Goal: Register for event/course

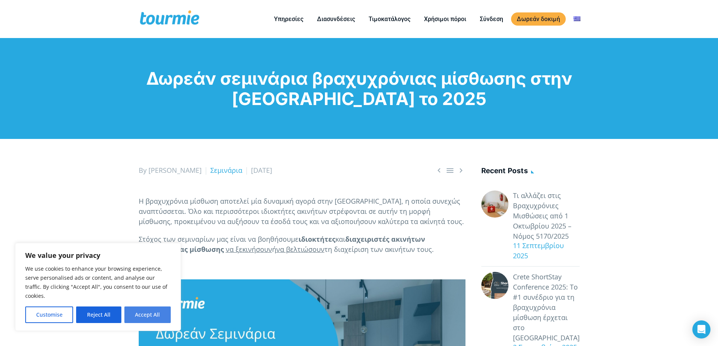
click at [148, 318] on button "Accept All" at bounding box center [147, 315] width 46 height 17
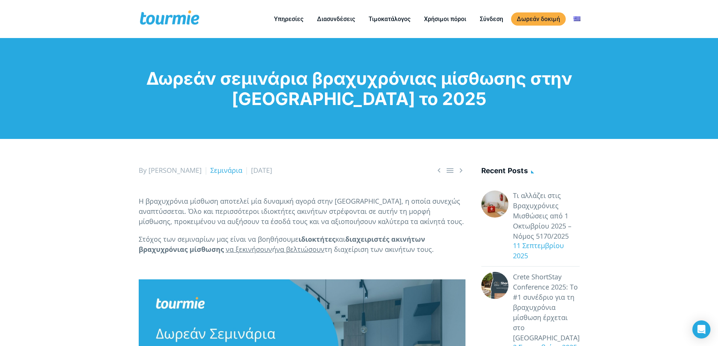
checkbox input "true"
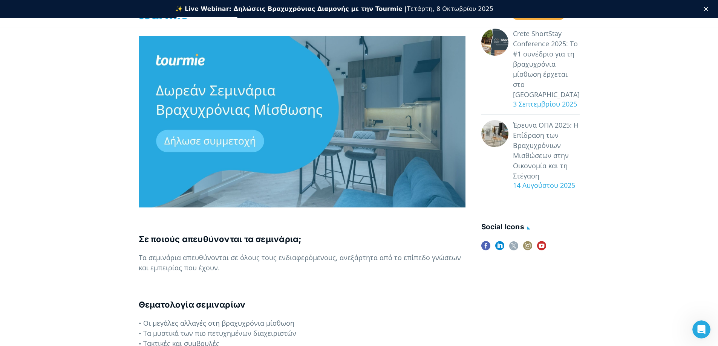
scroll to position [226, 0]
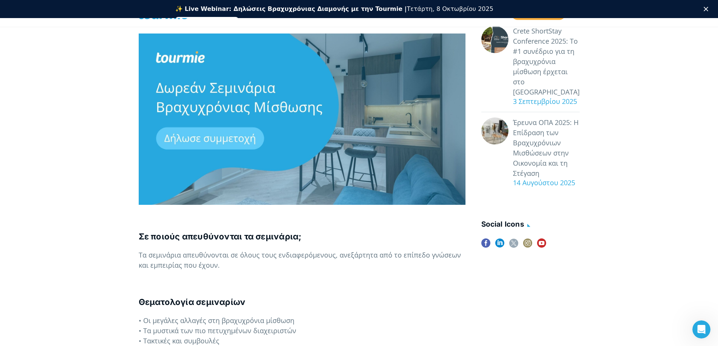
click at [228, 137] on p at bounding box center [302, 119] width 327 height 171
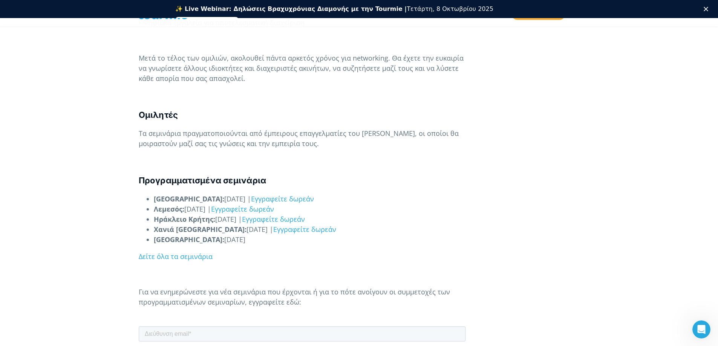
scroll to position [565, 0]
click at [188, 257] on link "Δείτε όλα τα σεμινάρια" at bounding box center [176, 256] width 74 height 9
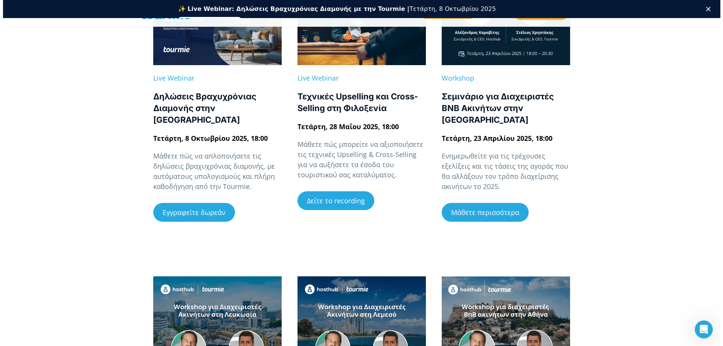
scroll to position [232, 0]
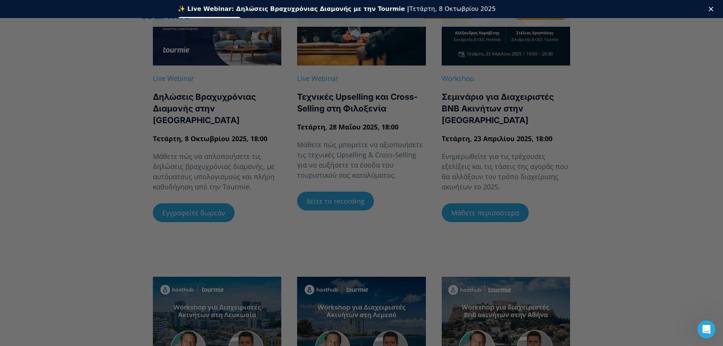
click at [241, 17] on link "Εγγραφείτε δωρεάν" at bounding box center [210, 21] width 64 height 9
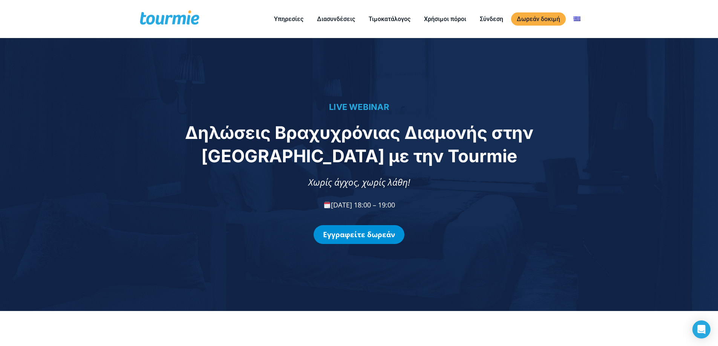
click at [385, 238] on link "Εγγραφείτε δωρεάν" at bounding box center [358, 234] width 91 height 19
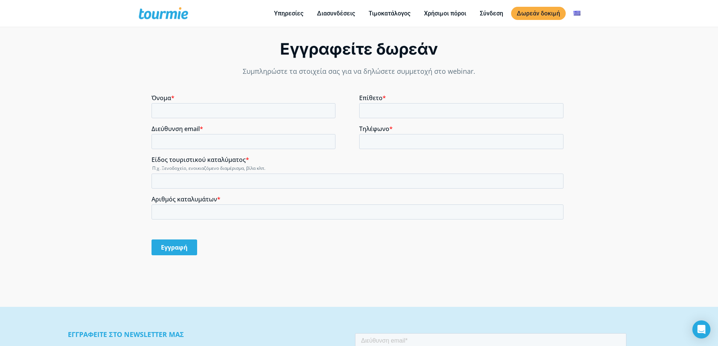
scroll to position [592, 0]
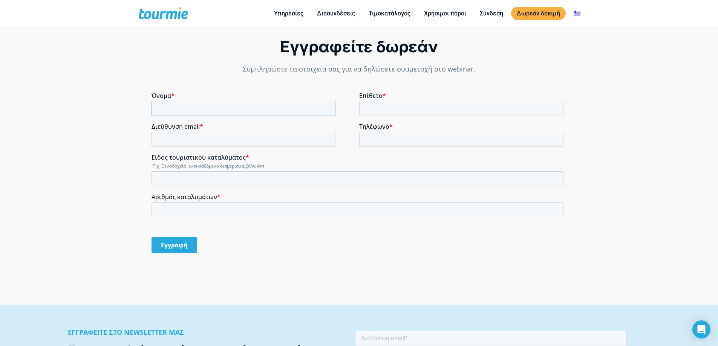
click at [214, 105] on input "Όνομα *" at bounding box center [243, 108] width 184 height 15
type input "ΔΙΟΝΥΣΙΑ"
click at [447, 113] on input "Επίθετο *" at bounding box center [461, 108] width 205 height 15
type input "ΓΚΟΥΣΚΟΥ"
click at [174, 140] on input "Διεύθυνση email *" at bounding box center [243, 139] width 184 height 15
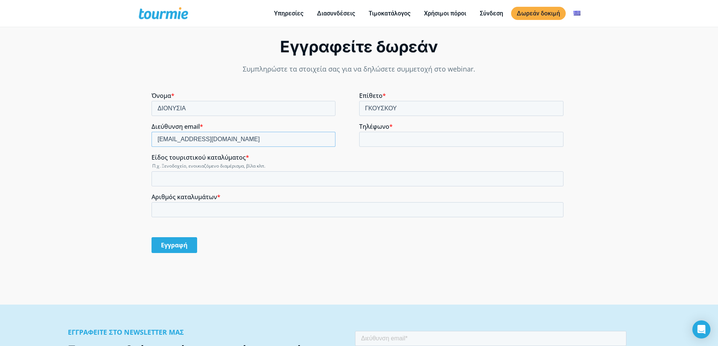
type input "dion.gouskou@gmail.com"
click at [374, 139] on input "Τηλέφωνο *" at bounding box center [461, 139] width 205 height 15
type input "6983403007"
click at [177, 171] on input "Είδος τουριστικού καταλύματος *" at bounding box center [357, 178] width 412 height 15
type input "d"
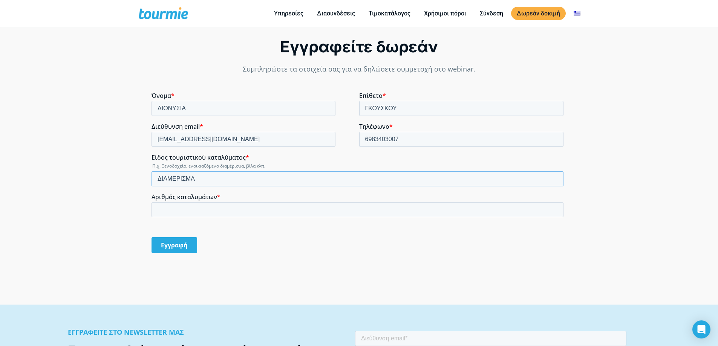
type input "ΔΙΑΜΕΡΙΣΜΑ"
click at [219, 212] on input "Αριθμός καταλυμάτων *" at bounding box center [357, 209] width 412 height 15
type input "2"
click at [177, 244] on input "Εγγραφή" at bounding box center [174, 245] width 46 height 16
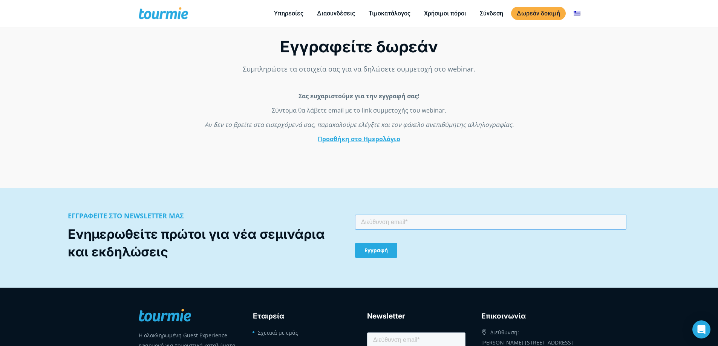
click at [400, 224] on input "email" at bounding box center [489, 222] width 271 height 15
type input "Δ"
type input "D"
type input "dion.gouskou@gmail.com"
click at [377, 252] on input "Εγγραφή" at bounding box center [375, 250] width 42 height 15
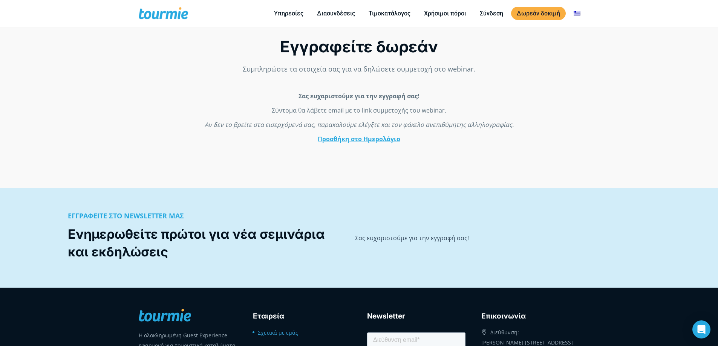
click at [276, 329] on link "Σχετικά με εμάς" at bounding box center [278, 332] width 40 height 7
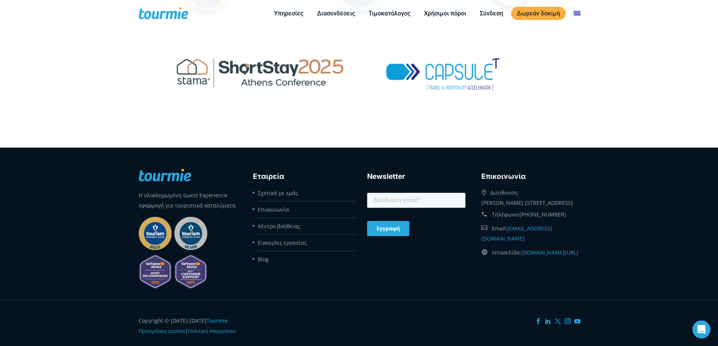
scroll to position [1389, 0]
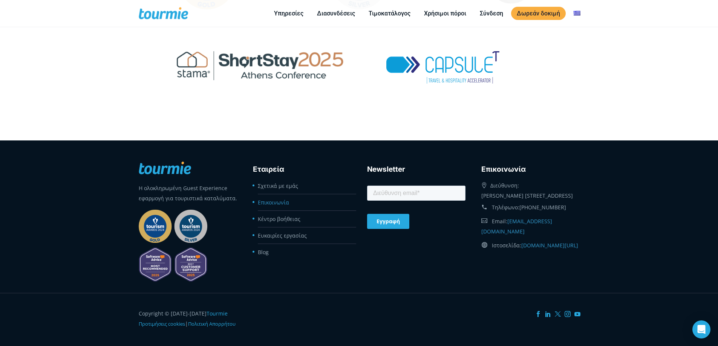
click at [283, 199] on link "Επικοινωνία" at bounding box center [273, 202] width 31 height 7
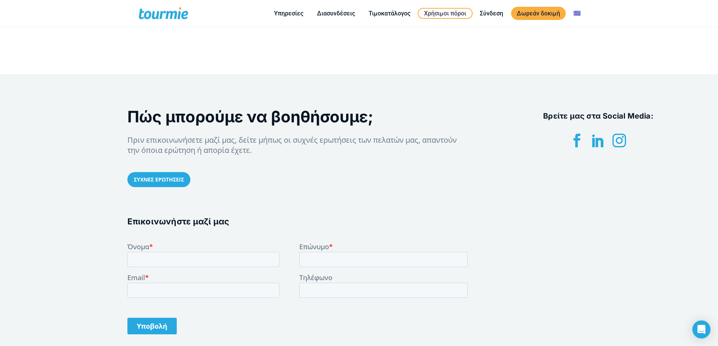
scroll to position [188, 0]
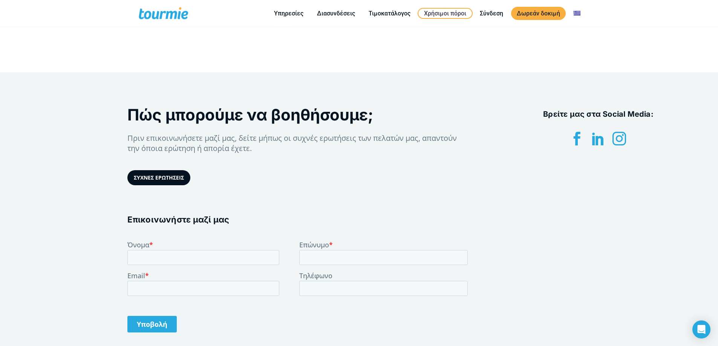
click at [163, 180] on link "ΣΥΧΝΕΣ ΕΡΩΤΗΣΕΙΣ" at bounding box center [158, 177] width 63 height 15
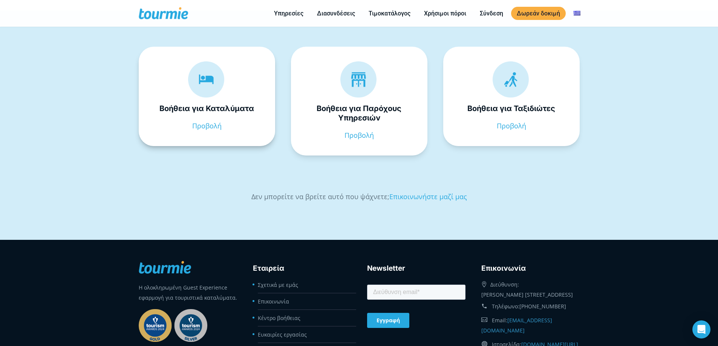
scroll to position [151, 0]
click at [208, 129] on link "Προβολή" at bounding box center [206, 125] width 29 height 9
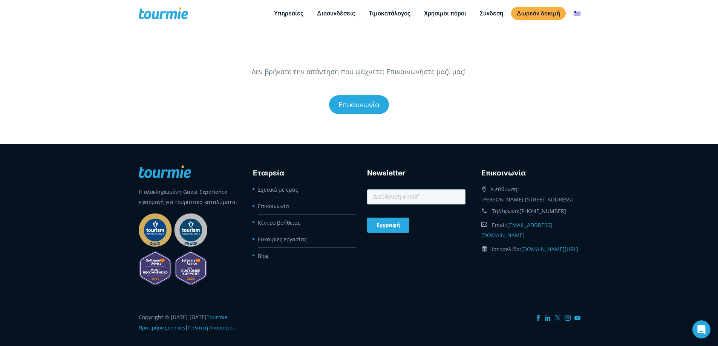
scroll to position [264, 0]
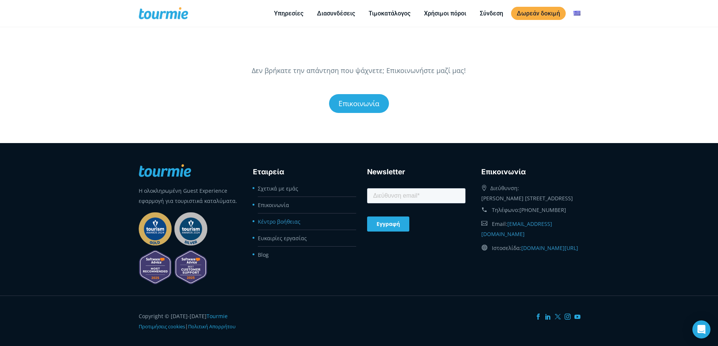
click at [285, 224] on link "Κέντρο βοήθειας" at bounding box center [279, 221] width 43 height 7
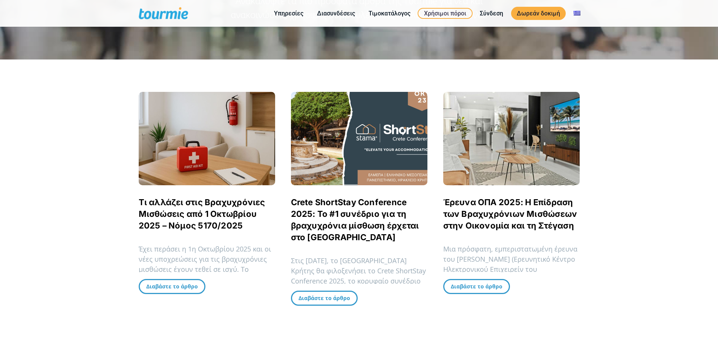
scroll to position [151, 0]
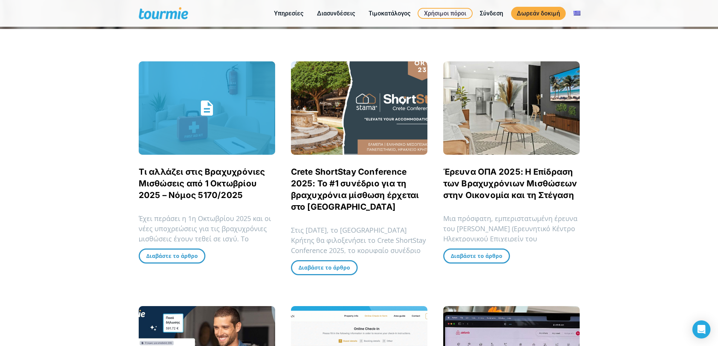
click at [237, 181] on link "Τι αλλάζει στις Βραχυχρόνιες Μισθώσεις από 1 Οκτωβρίου 2025 – Νόμος 5170/2025" at bounding box center [202, 183] width 127 height 33
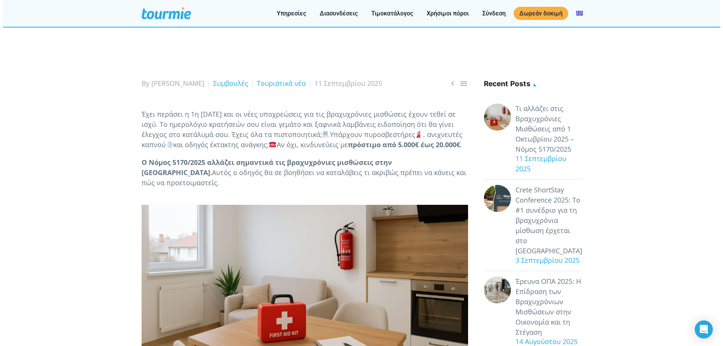
scroll to position [75, 0]
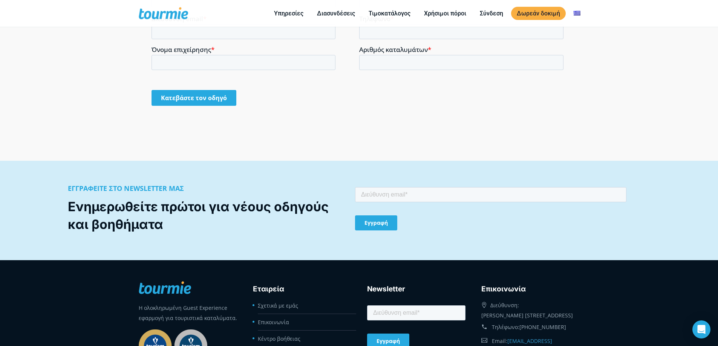
scroll to position [717, 0]
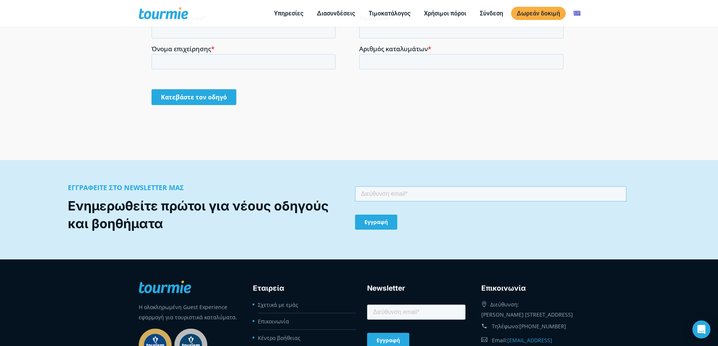
click at [397, 193] on input "email" at bounding box center [489, 193] width 271 height 15
click at [486, 115] on div "Κατεβάστε τον οδηγό" at bounding box center [359, 28] width 431 height 189
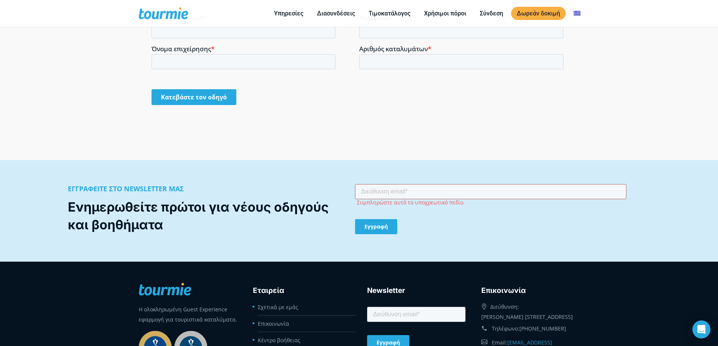
click at [376, 191] on input "email" at bounding box center [489, 191] width 271 height 15
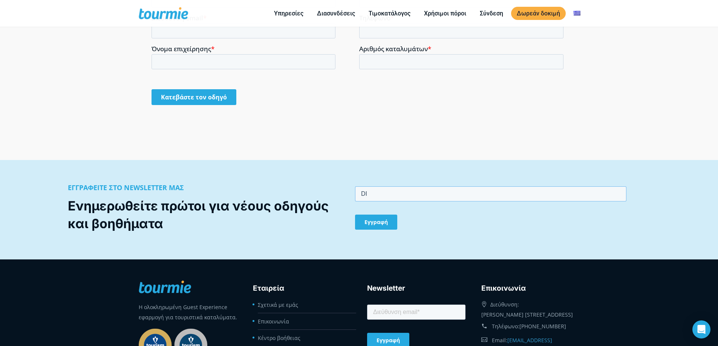
type input "D"
type input "dion.gouskou@gmail.com"
click at [375, 221] on input "Εγγραφή" at bounding box center [375, 222] width 42 height 15
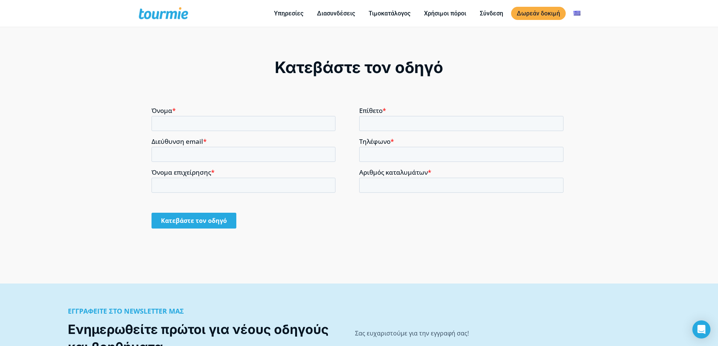
scroll to position [598, 0]
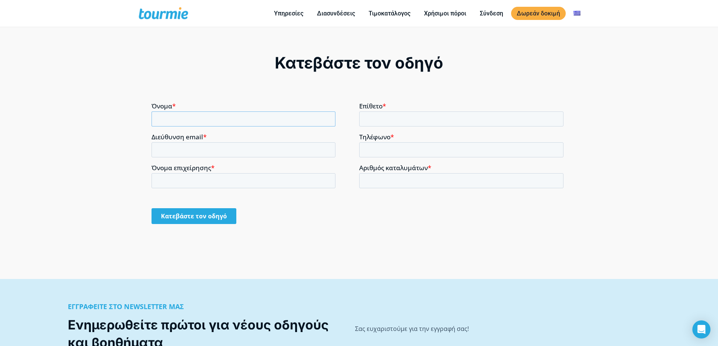
click at [205, 117] on input "Όνομα *" at bounding box center [243, 118] width 184 height 15
type input "Δ"
type input "ΔΗΜΗΤΡΙΟΣ"
click at [437, 115] on input "Επίθετο *" at bounding box center [461, 118] width 205 height 15
type input "ΜΑΝΕΤΑΚΗΣ"
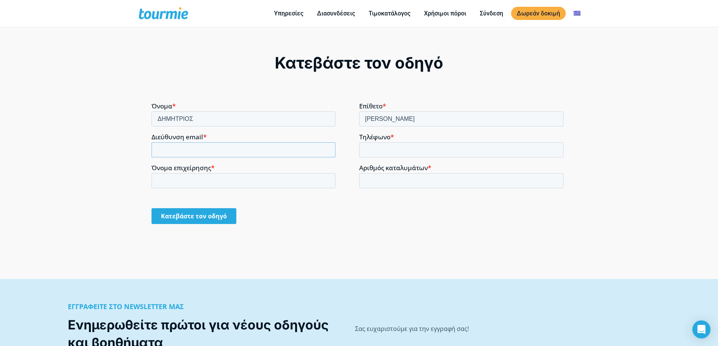
click at [166, 147] on input "Διεύθυνση email *" at bounding box center [243, 149] width 184 height 15
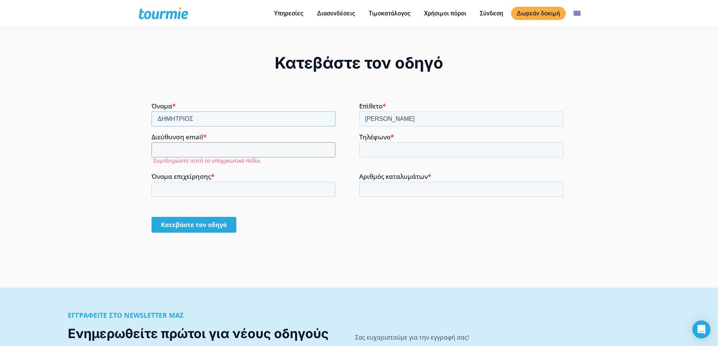
drag, startPoint x: 250, startPoint y: 125, endPoint x: 128, endPoint y: 117, distance: 122.4
click at [151, 117] on html "Όνομα * ΔΗΜΗΤΡΙΟΣ Επίθετο * ΜΑΝΕΤΑΚΗΣ Διεύθυνση email * Συμπληρώστε αυτό το υπο…" at bounding box center [358, 174] width 415 height 144
type input "ΔΙΟΝΥΣΙΑ"
drag, startPoint x: 444, startPoint y: 123, endPoint x: 347, endPoint y: 119, distance: 97.6
click at [347, 119] on fieldset "Όνομα * ΔΙΟΝΥΣΙΑ Επίθετο * ΜΑΝΕΤΑΚΗΣ" at bounding box center [358, 117] width 415 height 31
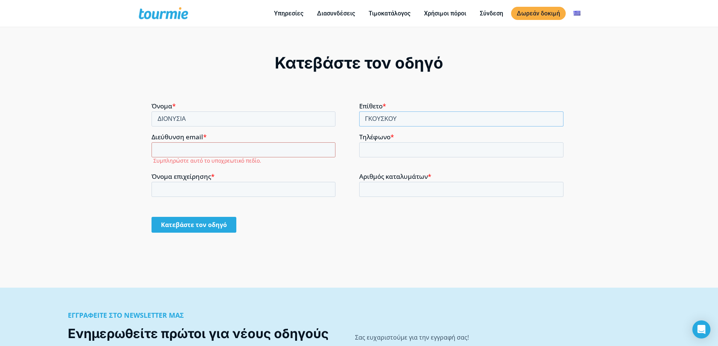
type input "ΓΚΟΥΣΚΟΥ"
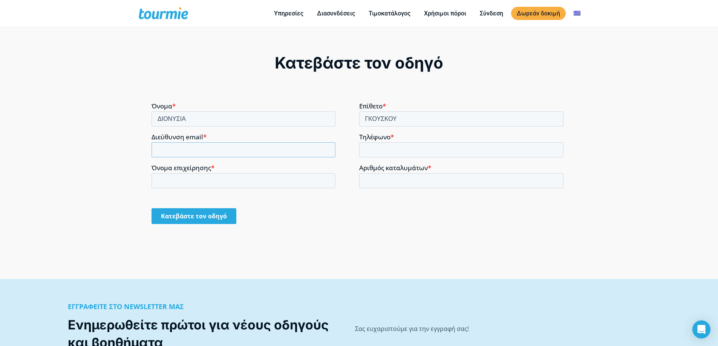
click at [219, 151] on input "Διεύθυνση email *" at bounding box center [243, 149] width 184 height 15
type input "dion.gouskou@gmail.com"
click at [374, 148] on input "Τηλέφωνο *" at bounding box center [461, 149] width 205 height 15
type input "6983403007"
click at [250, 184] on input "Όνομα επιχείρησης *" at bounding box center [243, 180] width 184 height 15
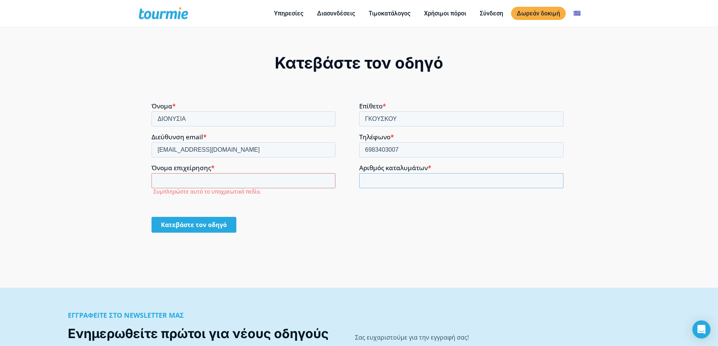
click at [386, 180] on input "Αριθμός καταλυμάτων *" at bounding box center [461, 180] width 205 height 15
type input "1"
click at [554, 180] on input "1" at bounding box center [461, 180] width 205 height 15
click at [395, 178] on input "1" at bounding box center [461, 180] width 205 height 15
type input "2"
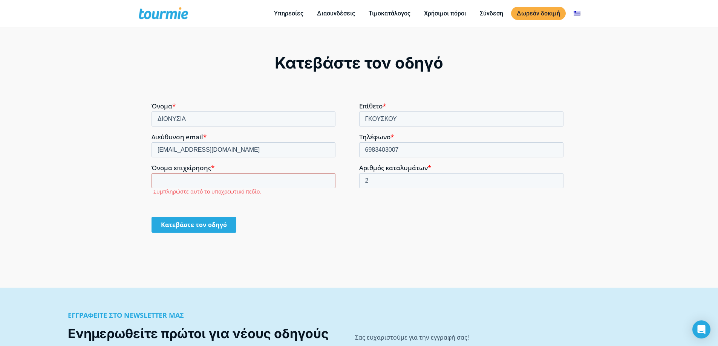
click at [214, 221] on input "Κατεβάστε τον οδηγό" at bounding box center [193, 225] width 85 height 16
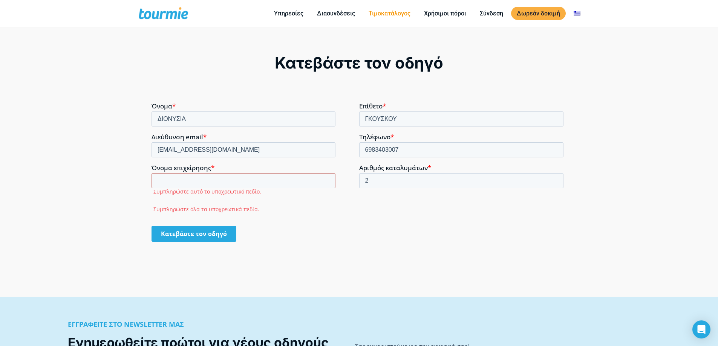
click at [383, 13] on link "Τιμοκατάλογος" at bounding box center [389, 13] width 53 height 9
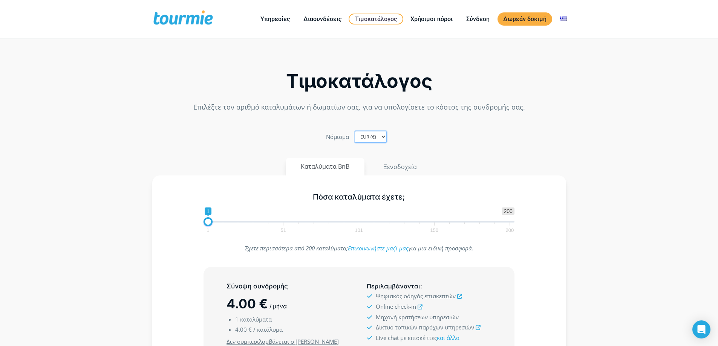
click at [383, 139] on select "EUR (€) USD ($) GBP (£)" at bounding box center [370, 137] width 32 height 12
click at [354, 131] on select "EUR (€) USD ($) GBP (£)" at bounding box center [370, 137] width 32 height 12
type input "3"
click at [210, 223] on span at bounding box center [210, 221] width 9 height 9
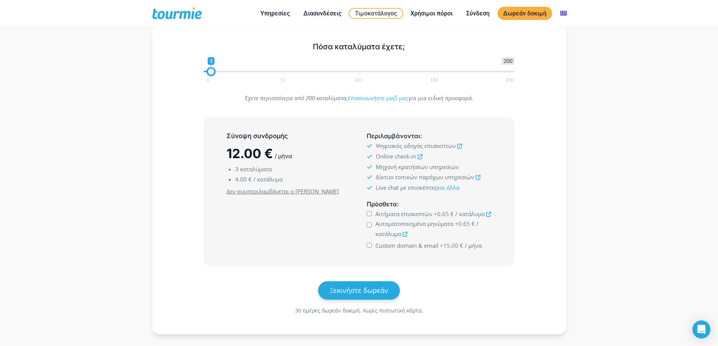
scroll to position [113, 0]
click at [458, 147] on icon at bounding box center [459, 145] width 5 height 5
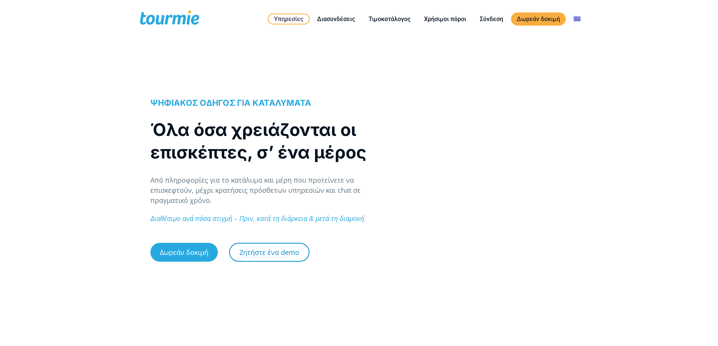
click at [285, 250] on link "Ζητήστε ένα demo" at bounding box center [269, 252] width 80 height 19
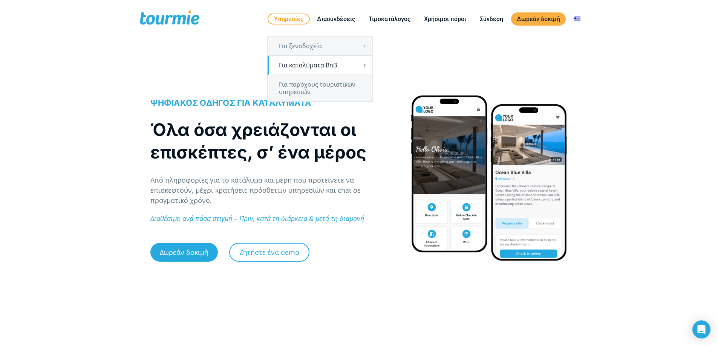
click at [287, 17] on link "Υπηρεσίες" at bounding box center [288, 19] width 42 height 11
click at [289, 89] on link "Για παρόχους τουριστικών υπηρεσιών" at bounding box center [319, 88] width 105 height 26
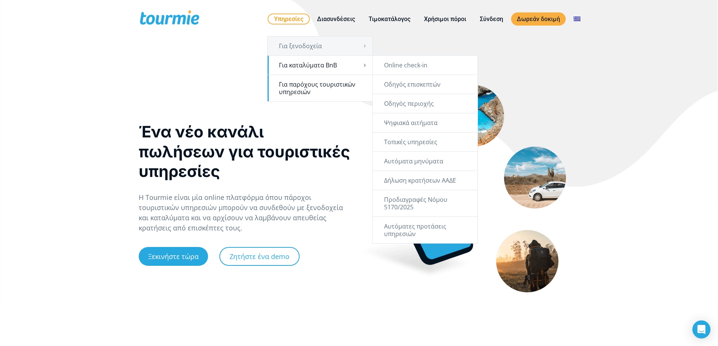
click at [298, 66] on link "Για καταλύματα BnB" at bounding box center [319, 65] width 105 height 19
click at [421, 177] on link "Δήλωση κρατήσεων ΑΑΔΕ" at bounding box center [425, 180] width 105 height 19
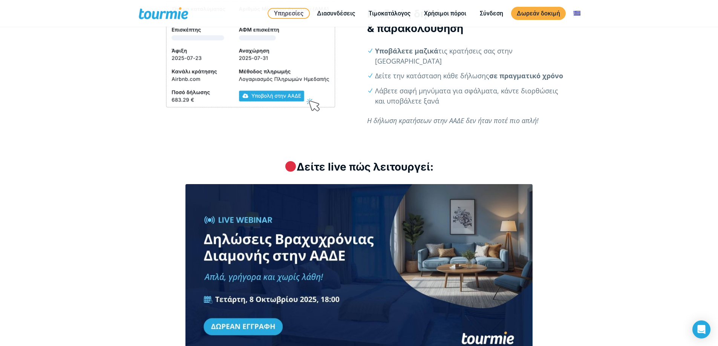
scroll to position [867, 0]
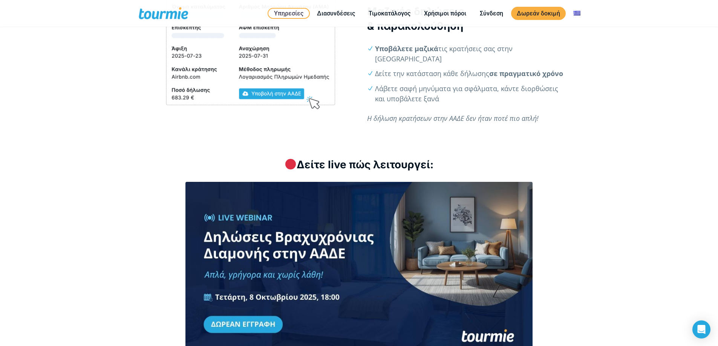
click at [313, 246] on link at bounding box center [359, 273] width 386 height 182
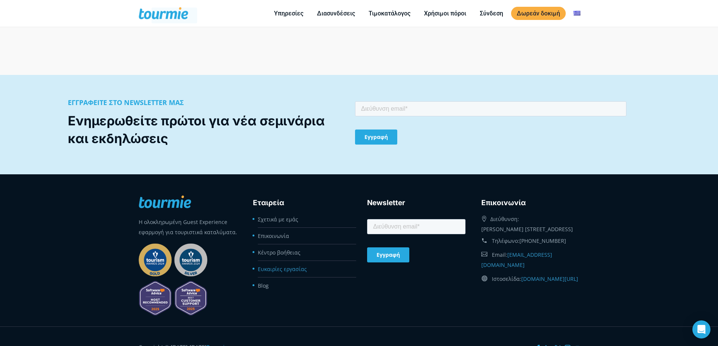
scroll to position [856, 0]
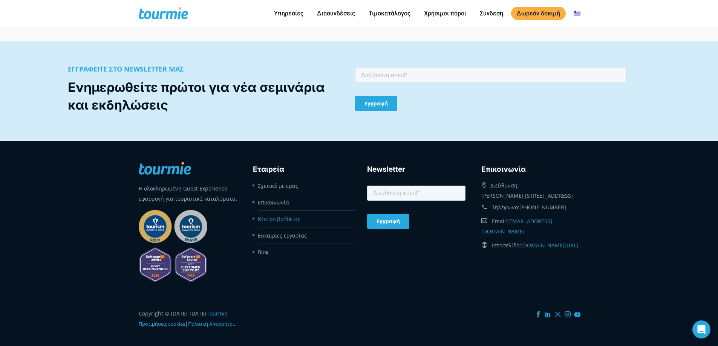
click at [285, 215] on link "Κέντρο βοήθειας" at bounding box center [279, 218] width 43 height 7
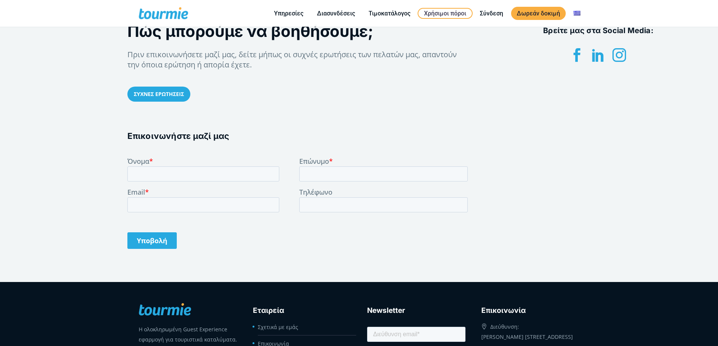
scroll to position [312, 0]
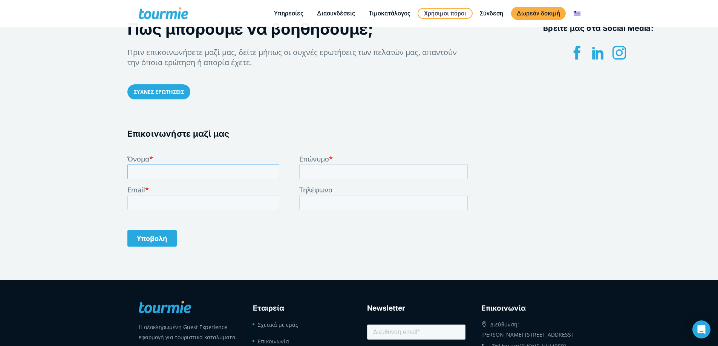
click at [157, 174] on input "Όνομα *" at bounding box center [203, 171] width 152 height 15
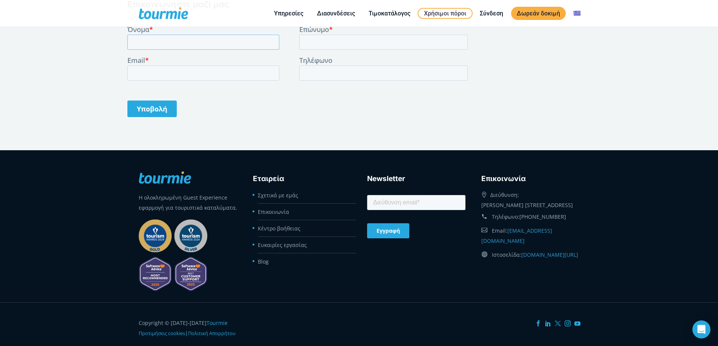
scroll to position [462, 0]
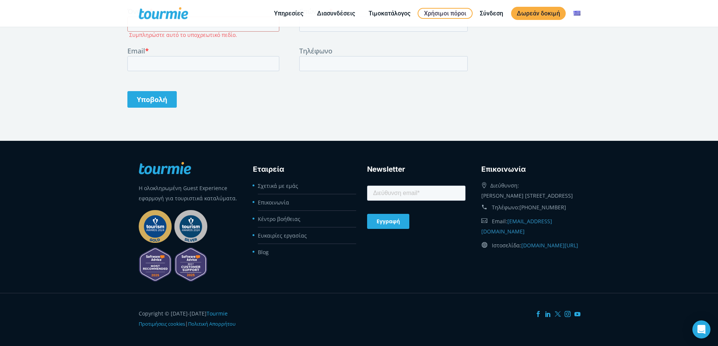
click at [289, 178] on ul "Σχετικά με εμάς Επικοινωνία Κέντρο βοήθειας Ευκαιρίες εργασίας Blog" at bounding box center [302, 178] width 98 height 0
click at [301, 236] on link "Ευκαιρίες εργασίας" at bounding box center [282, 235] width 49 height 7
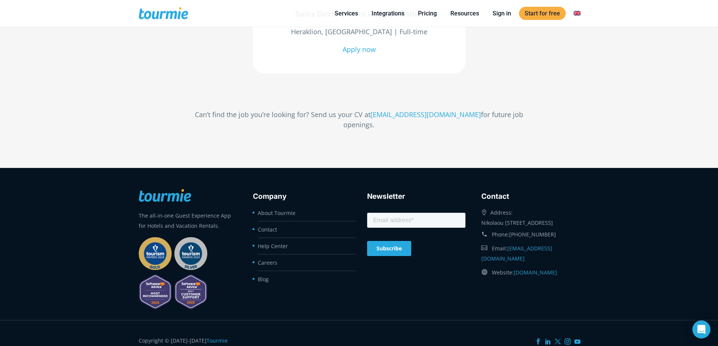
scroll to position [414, 0]
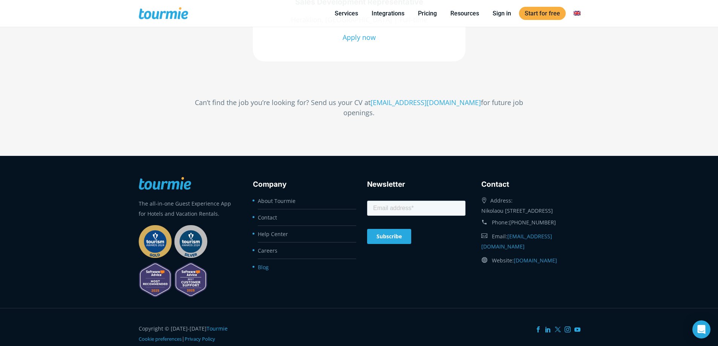
click at [264, 264] on link "Blog" at bounding box center [263, 267] width 11 height 7
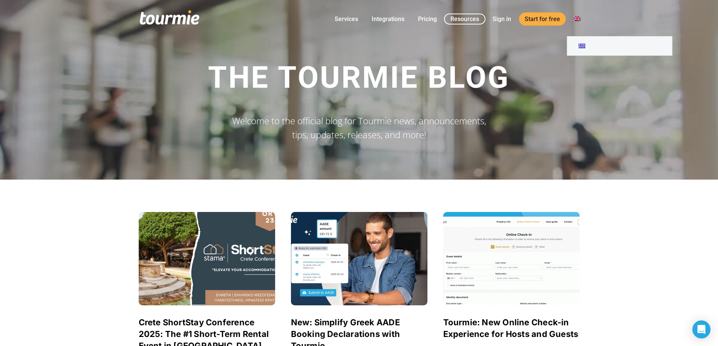
click at [577, 17] on link at bounding box center [577, 18] width 18 height 9
click at [581, 49] on link at bounding box center [619, 46] width 105 height 19
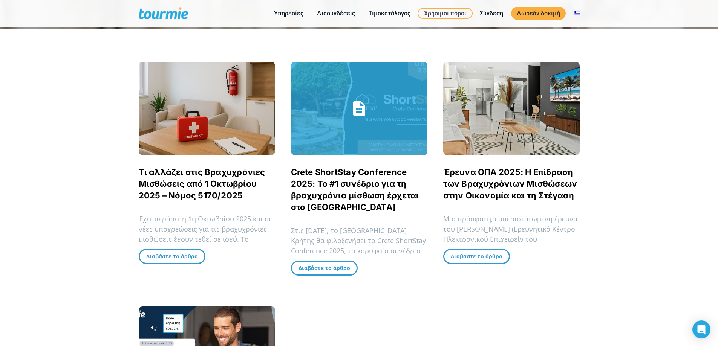
scroll to position [151, 0]
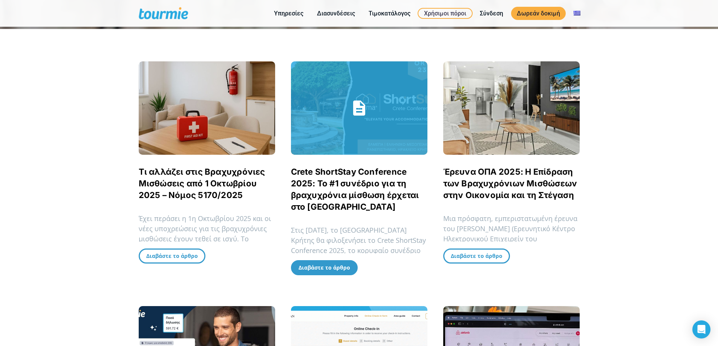
click at [337, 269] on span "Διαβάστε το άρθρο" at bounding box center [324, 267] width 52 height 7
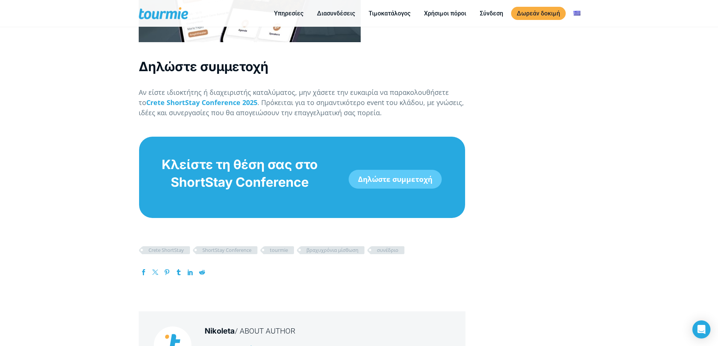
scroll to position [1620, 0]
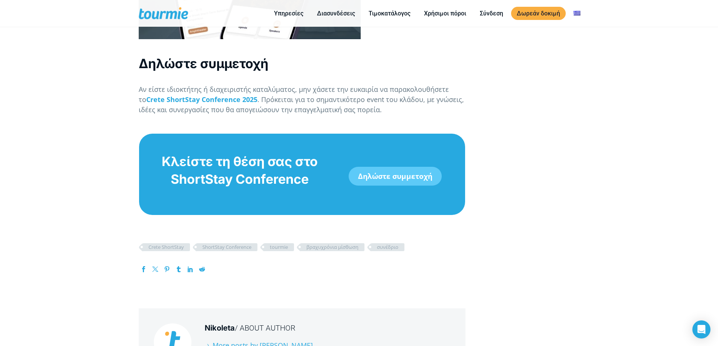
click at [413, 167] on link "Δηλώστε συμμετοχή" at bounding box center [394, 176] width 93 height 19
